Goal: Navigation & Orientation: Find specific page/section

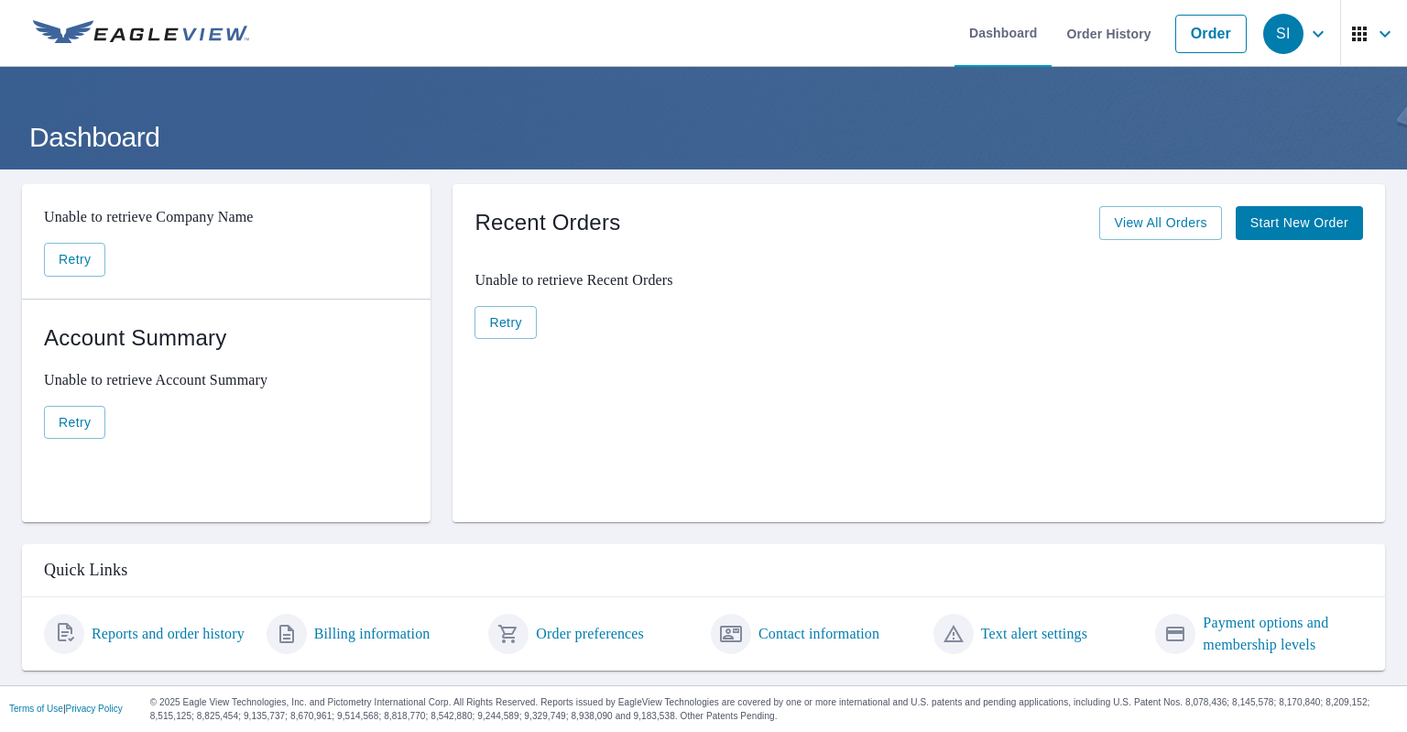
click at [316, 190] on div "Unable to retrieve Company Name Retry" at bounding box center [226, 241] width 408 height 115
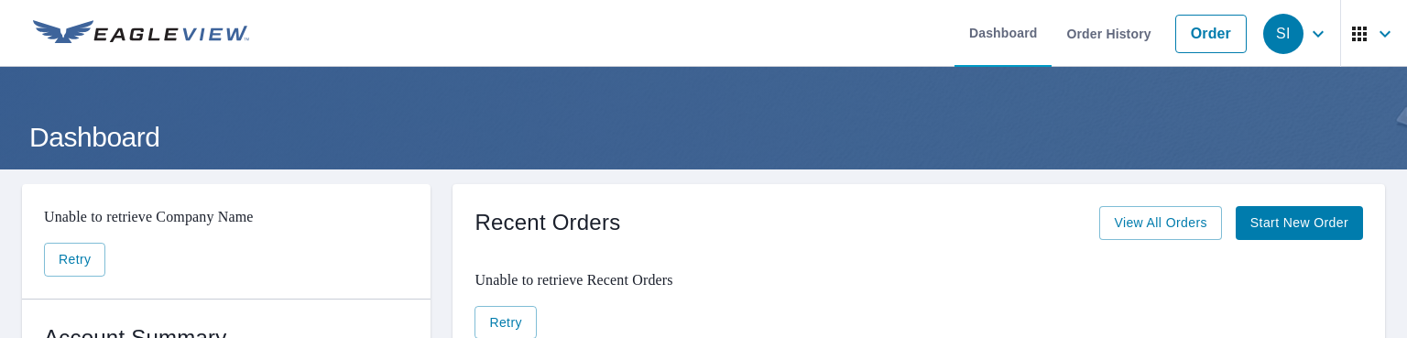
click at [339, 27] on ul "Dashboard Order History Order" at bounding box center [757, 33] width 995 height 67
click at [1379, 32] on icon "button" at bounding box center [1384, 33] width 11 height 6
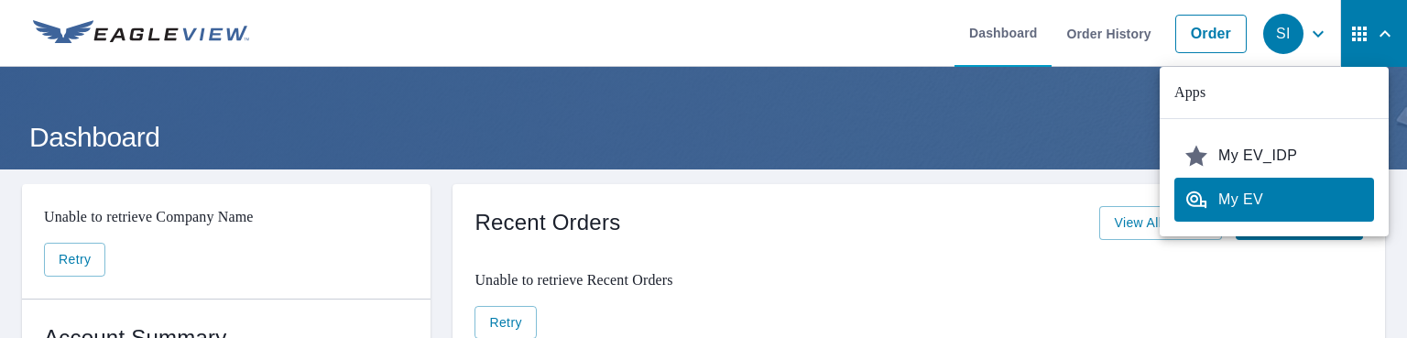
click at [86, 26] on img at bounding box center [141, 33] width 216 height 27
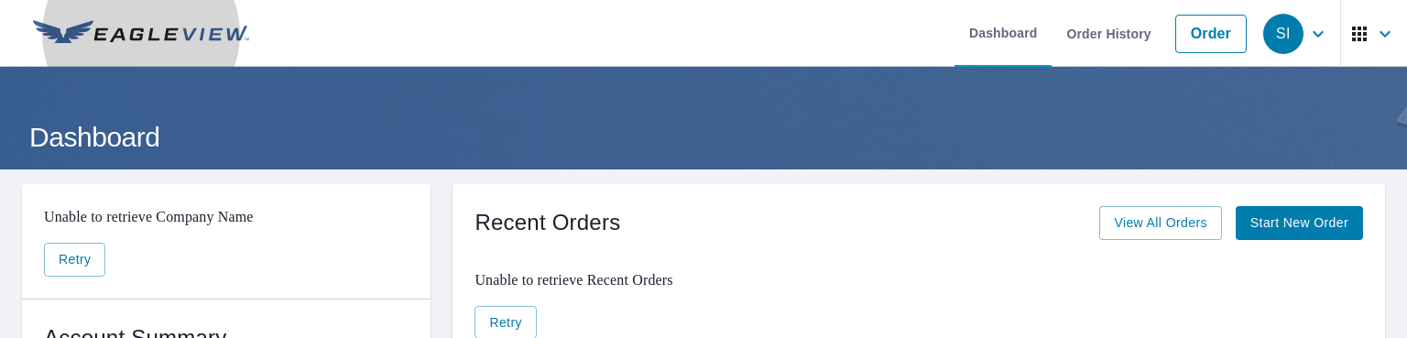
click at [45, 36] on img at bounding box center [141, 33] width 216 height 27
